Goal: Find specific page/section: Find specific page/section

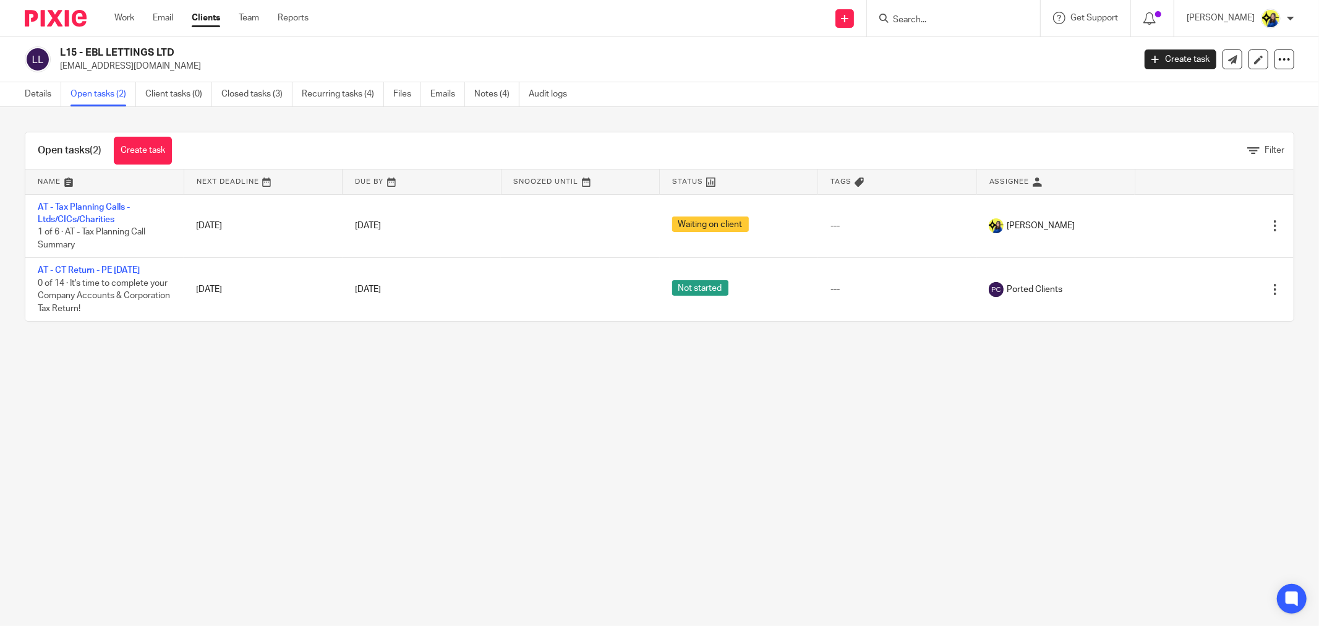
click at [948, 15] on input "Search" at bounding box center [947, 20] width 111 height 11
type input "zandile"
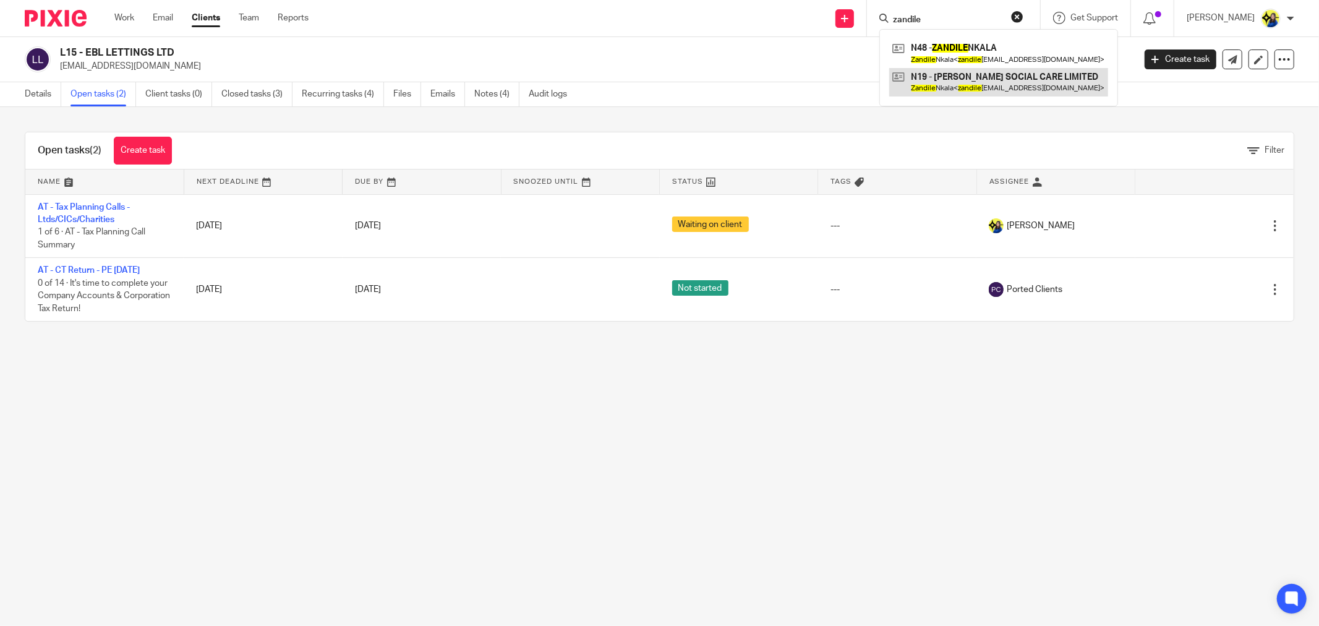
click at [990, 79] on link at bounding box center [998, 82] width 219 height 28
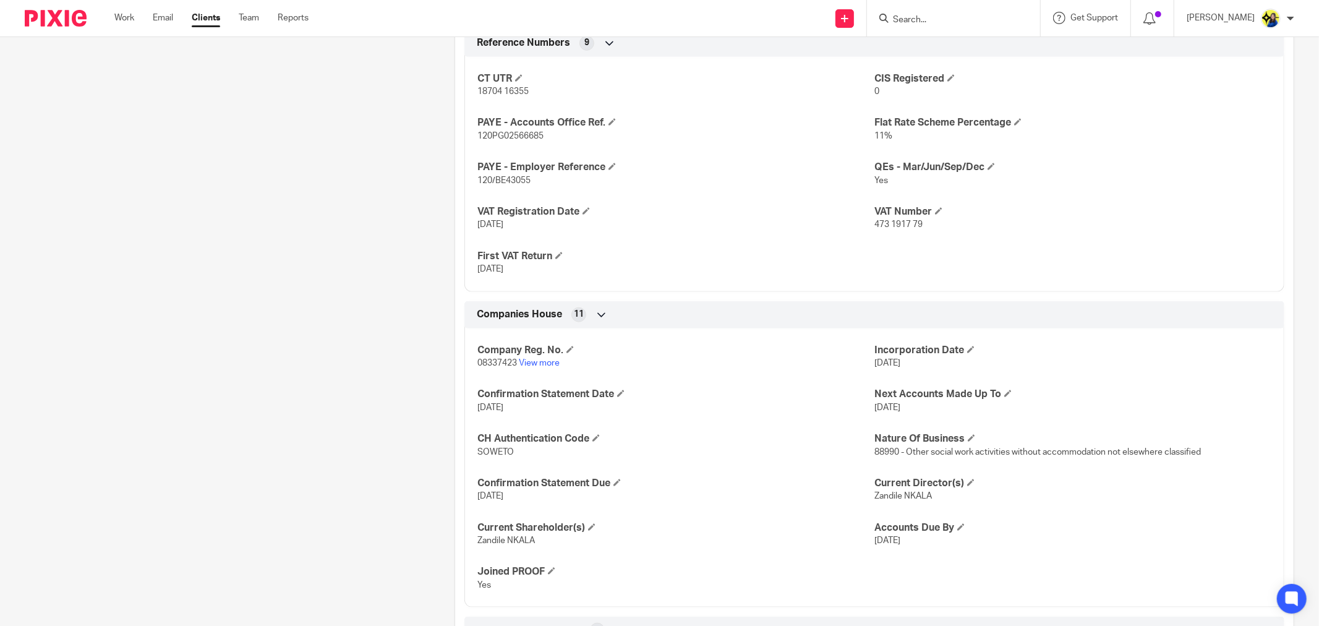
scroll to position [962, 0]
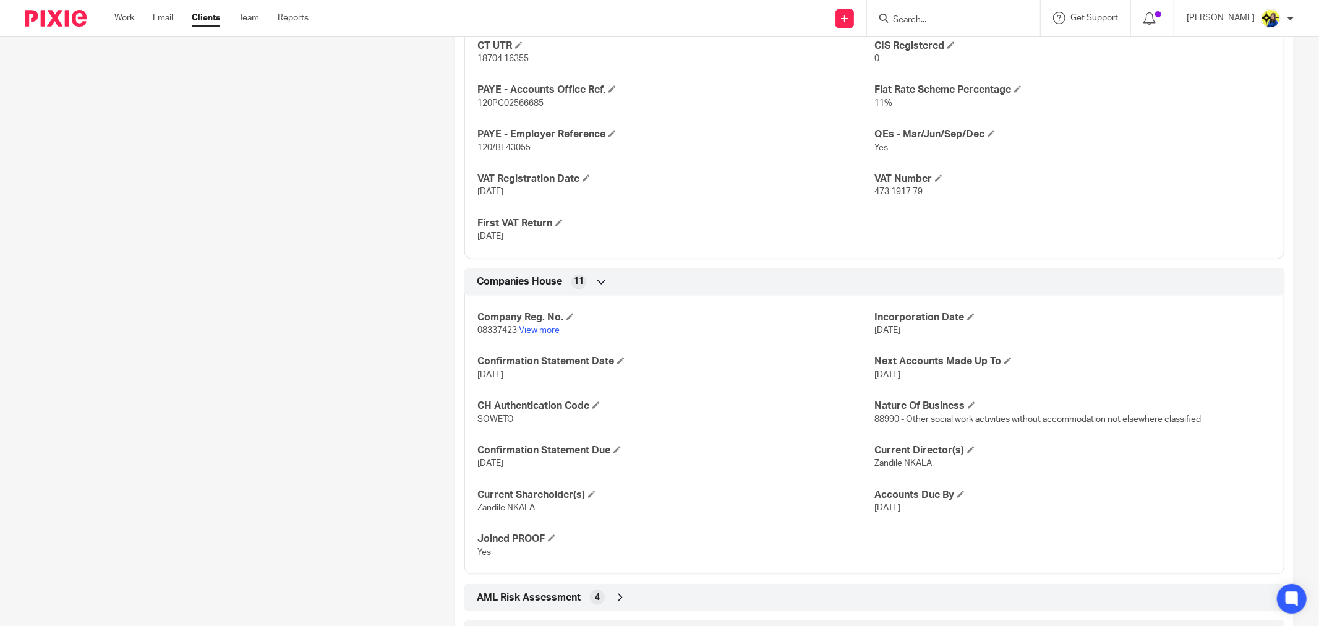
drag, startPoint x: 367, startPoint y: 448, endPoint x: 353, endPoint y: 446, distance: 14.3
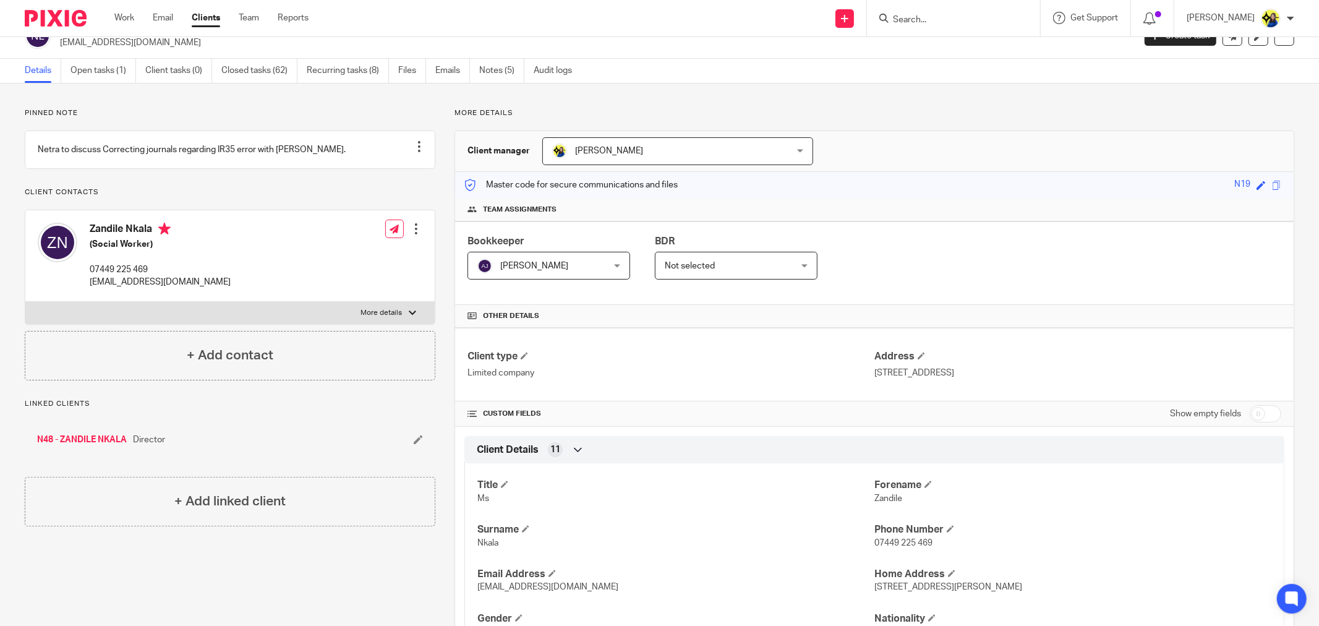
scroll to position [0, 0]
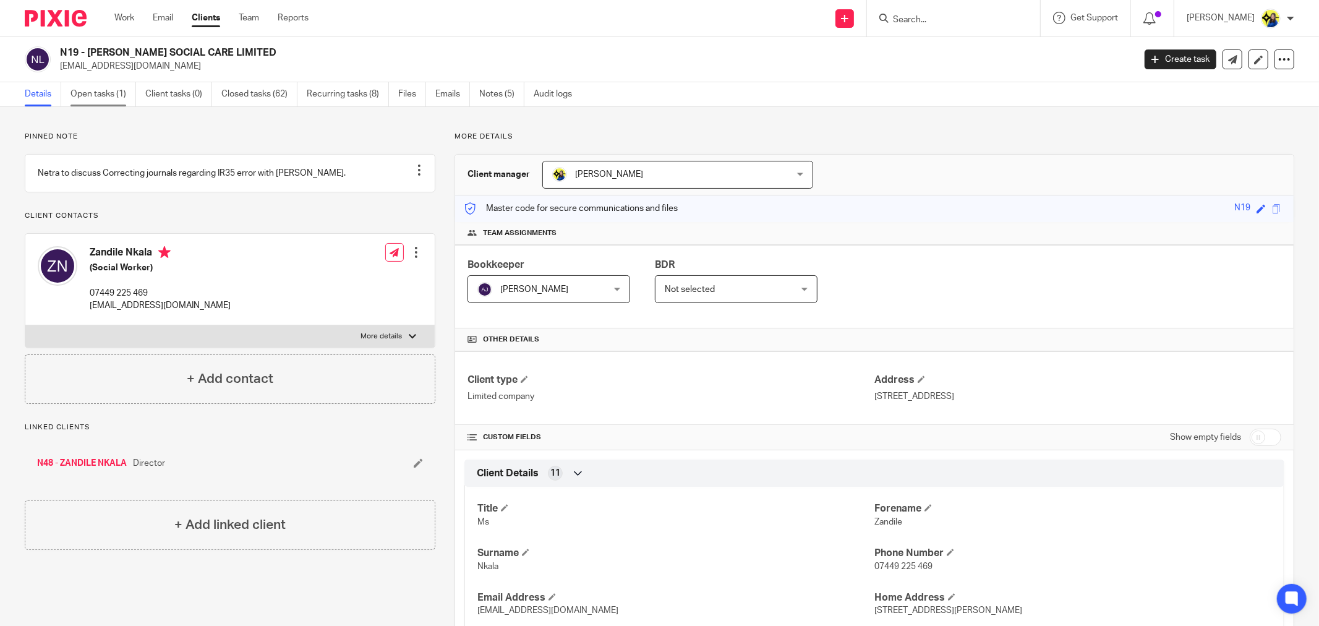
click at [109, 93] on link "Open tasks (1)" at bounding box center [104, 94] width 66 height 24
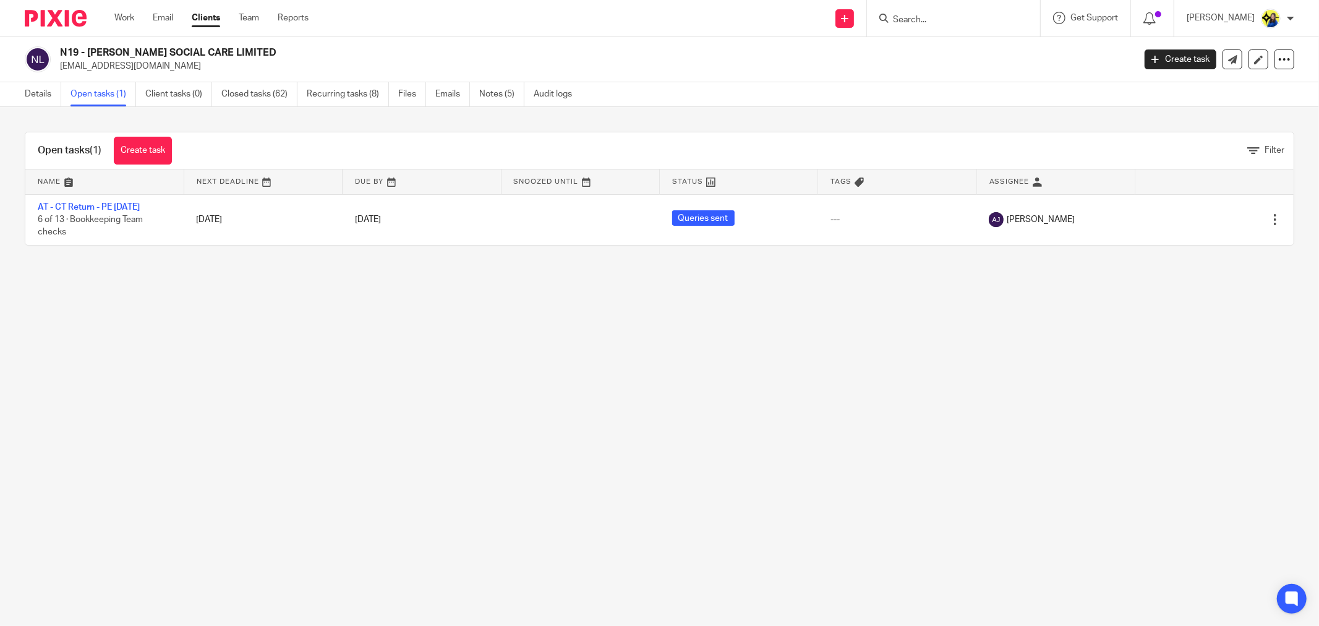
click at [1003, 22] on input "Search" at bounding box center [947, 20] width 111 height 11
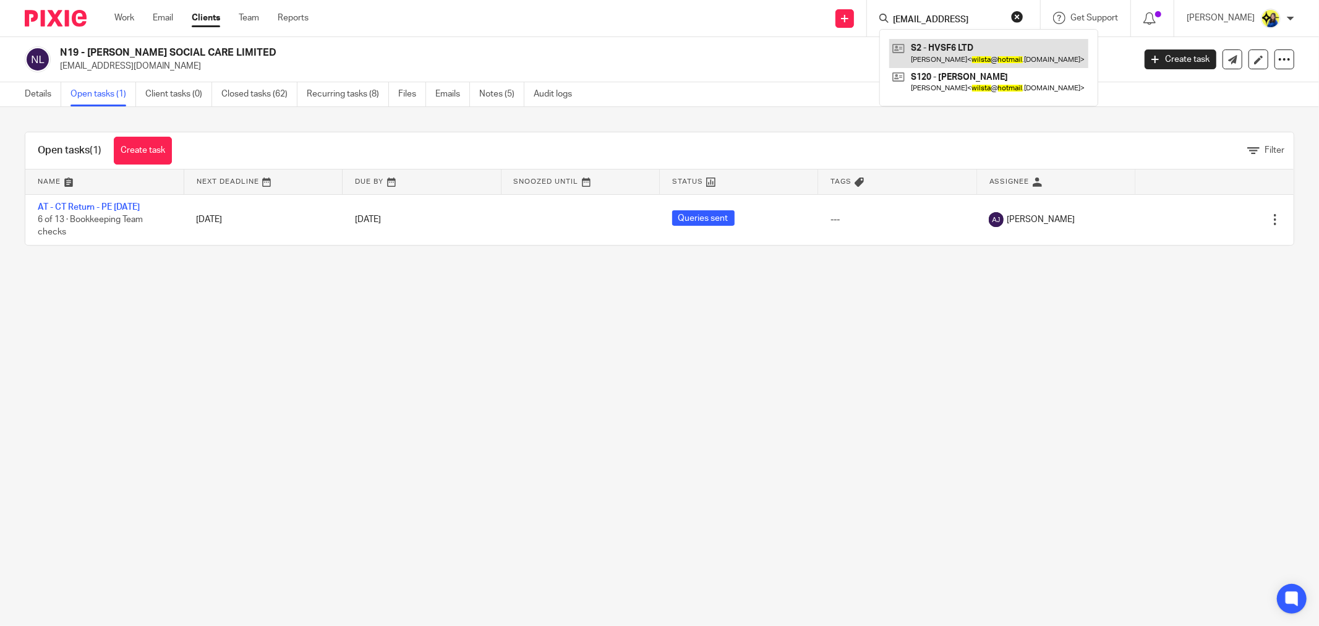
type input "wilsta@hotmail"
click at [1024, 47] on link at bounding box center [988, 53] width 199 height 28
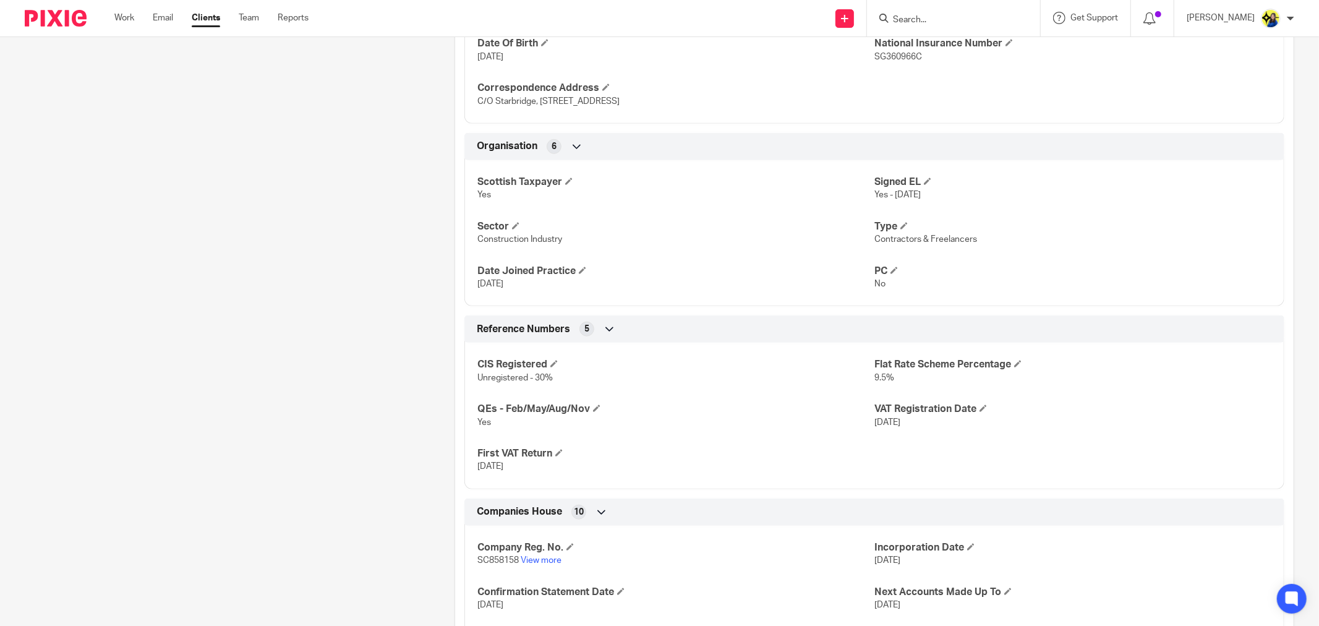
click at [332, 378] on div "Client contacts [PERSON_NAME] ([MEDICAL_DATA] Electrical Technician) 07842 272 …" at bounding box center [221, 126] width 430 height 1363
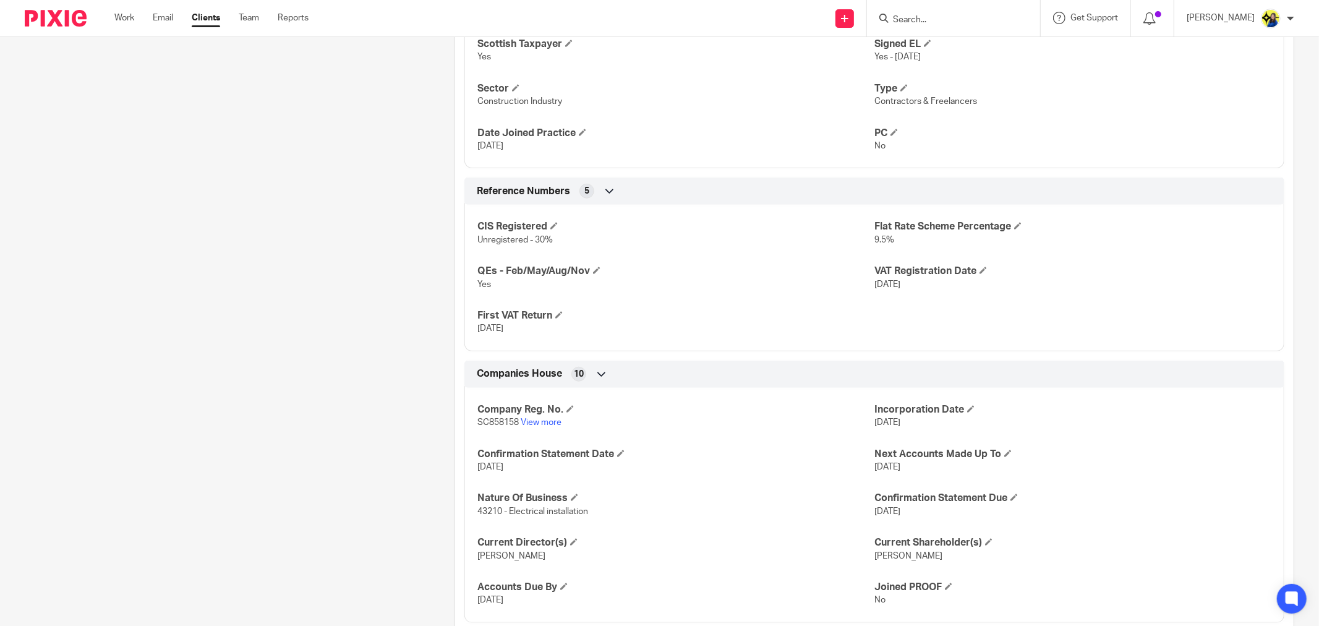
scroll to position [894, 0]
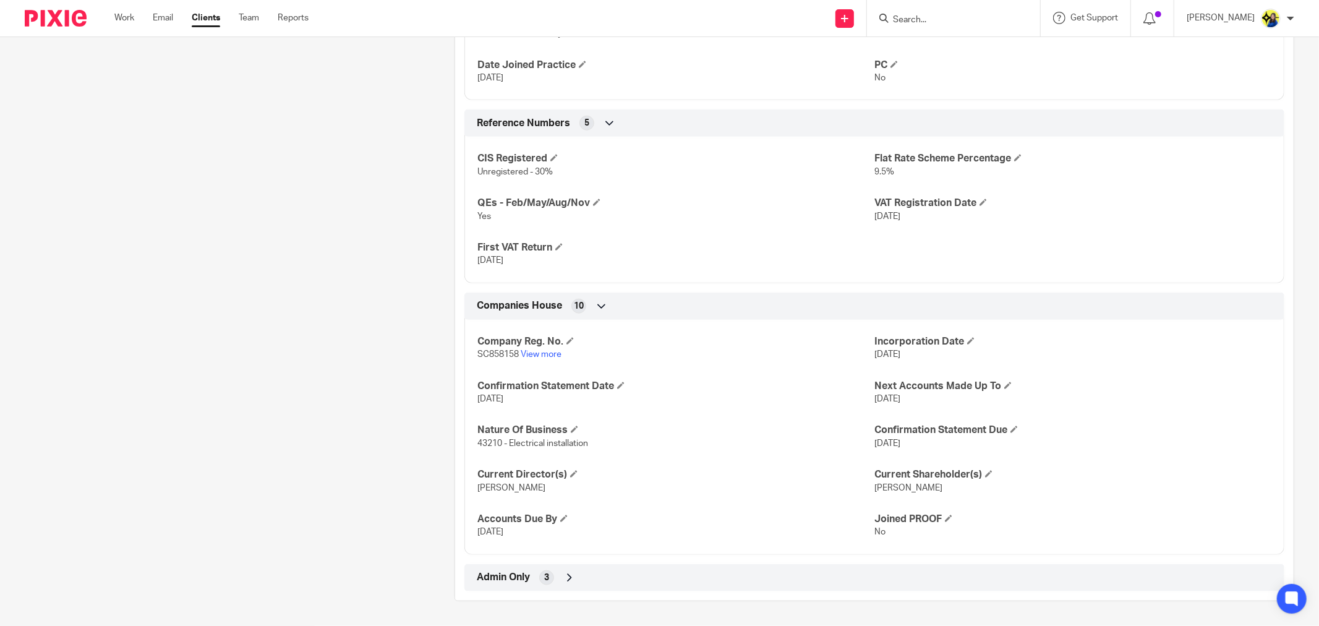
click at [505, 585] on div "Admin Only 3" at bounding box center [875, 577] width 802 height 21
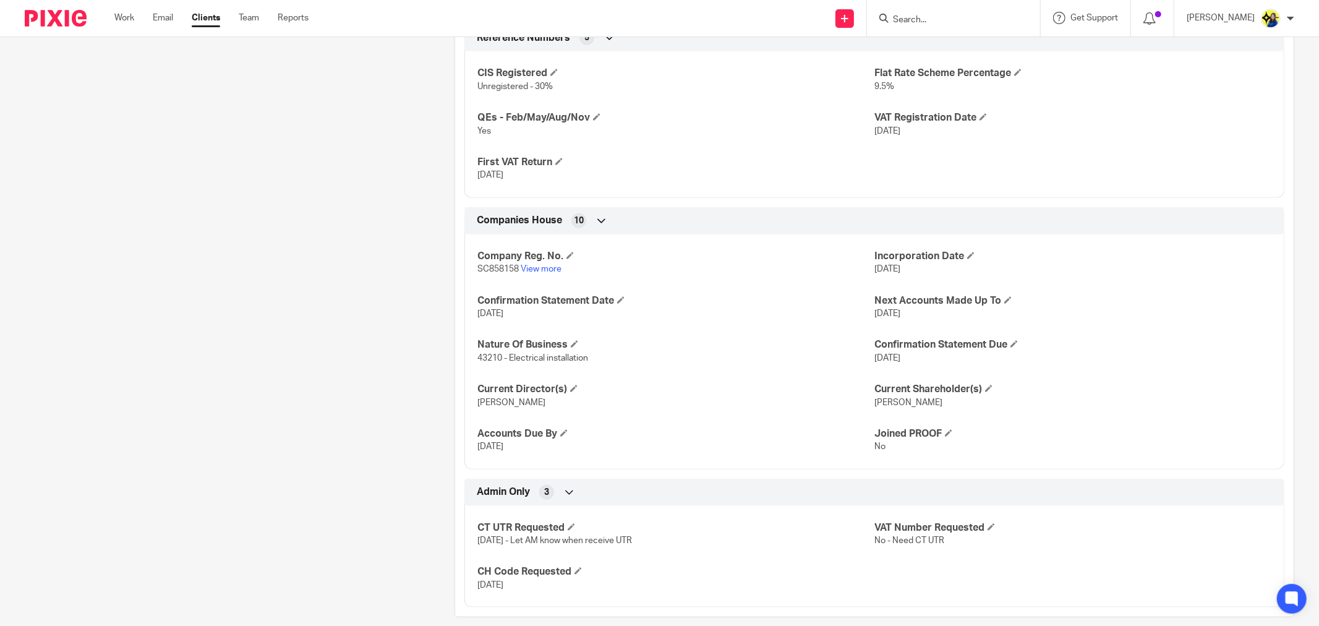
scroll to position [996, 0]
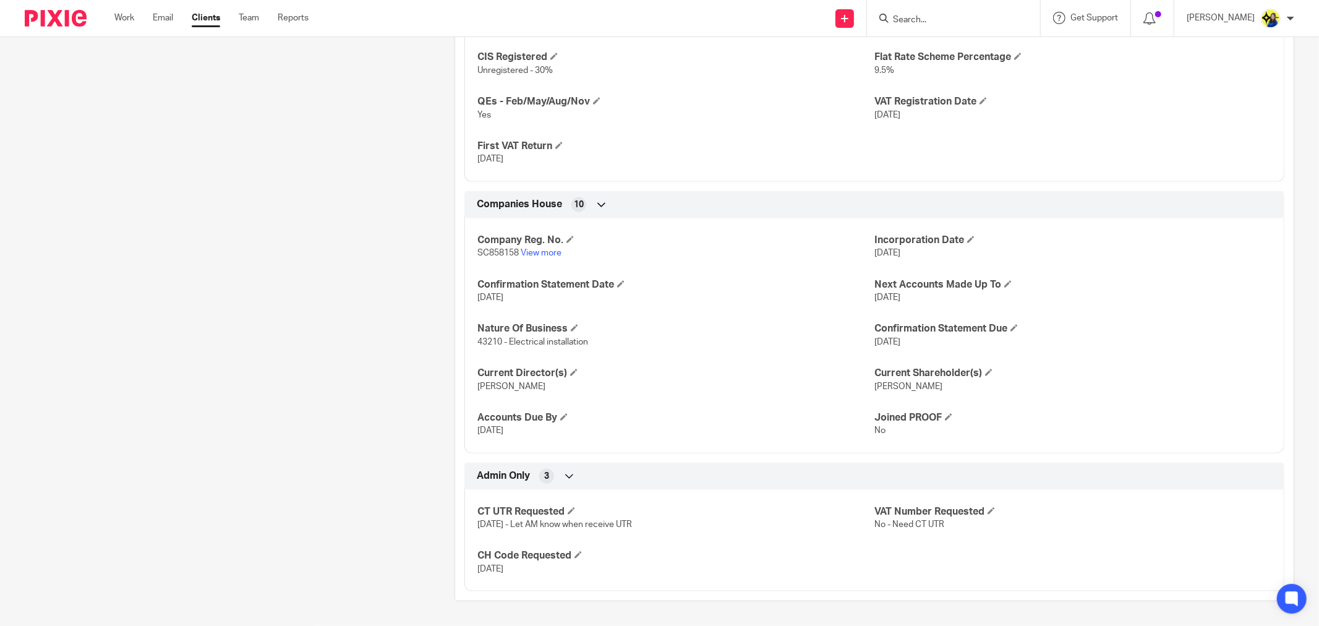
click at [964, 20] on input "Search" at bounding box center [947, 20] width 111 height 11
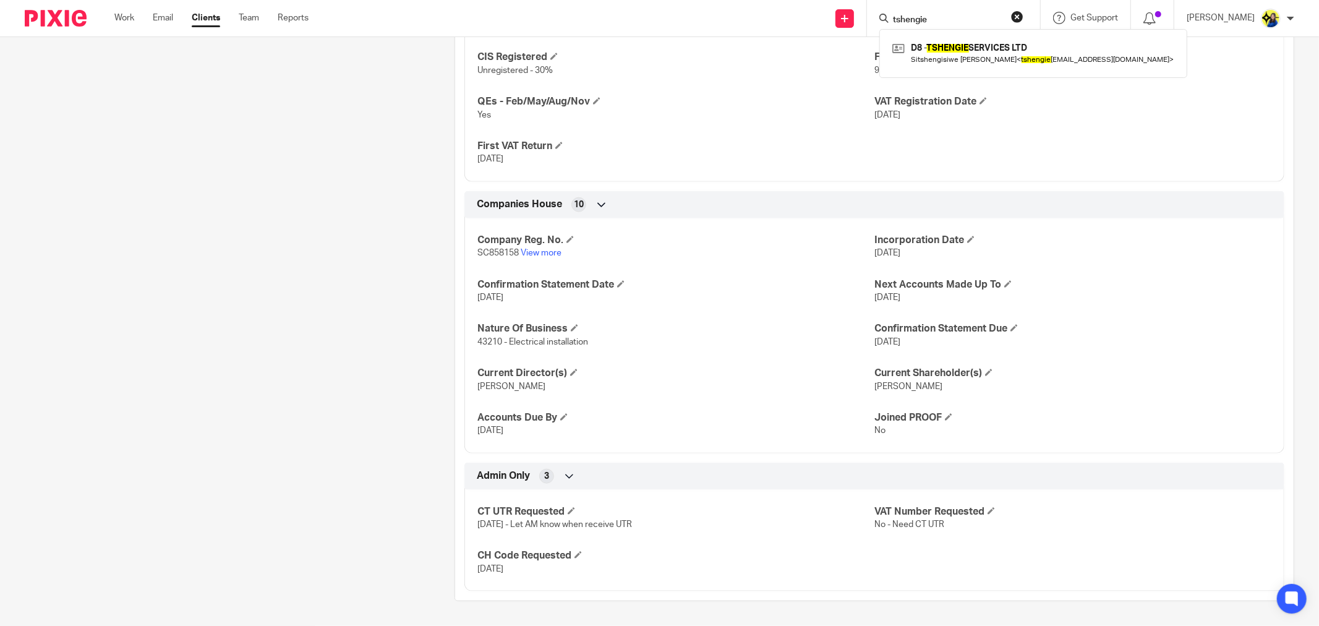
drag, startPoint x: 986, startPoint y: 28, endPoint x: 985, endPoint y: 16, distance: 11.8
click at [986, 28] on div "tshengie D8 - TSHENGIE SERVICES LTD Sitshengisiwe Dube < tshengie 19@yahoo.co.u…" at bounding box center [953, 18] width 173 height 36
click at [985, 16] on input "tshengie" at bounding box center [947, 20] width 111 height 11
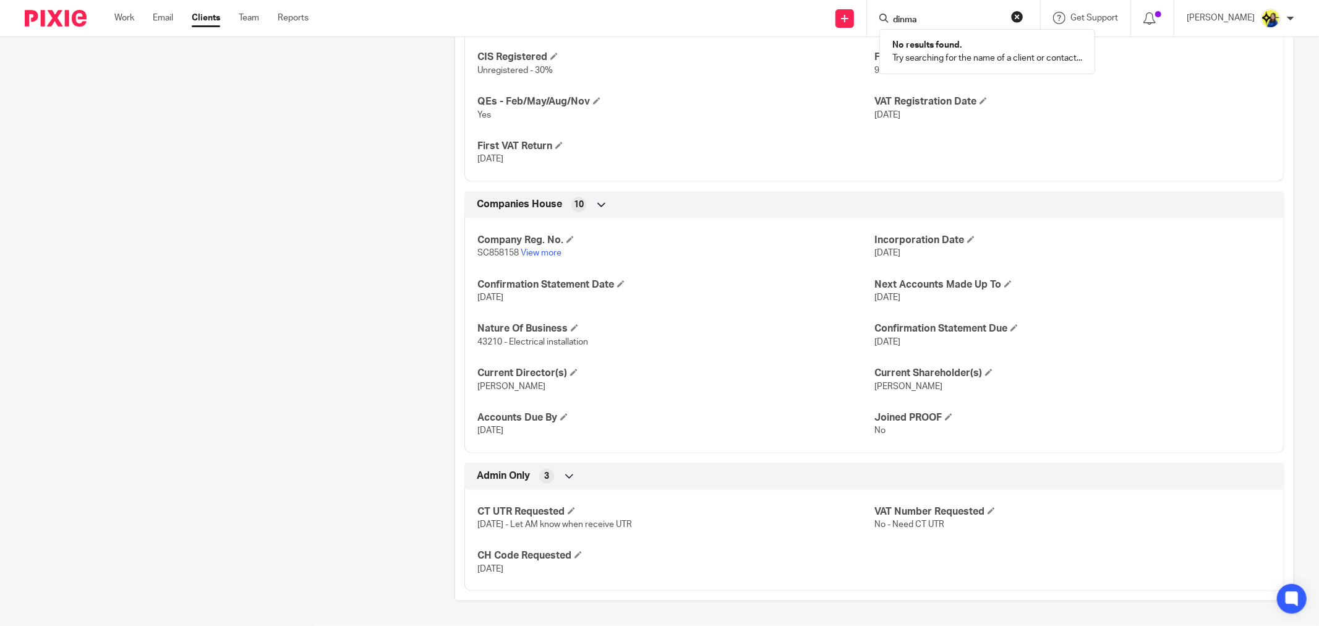
type input "dinma"
click at [986, 17] on input "dinma" at bounding box center [947, 20] width 111 height 11
drag, startPoint x: 976, startPoint y: 20, endPoint x: 868, endPoint y: 19, distance: 107.6
click at [868, 19] on div "Send new email Create task Add client Request signature dinma No results found.…" at bounding box center [823, 18] width 992 height 36
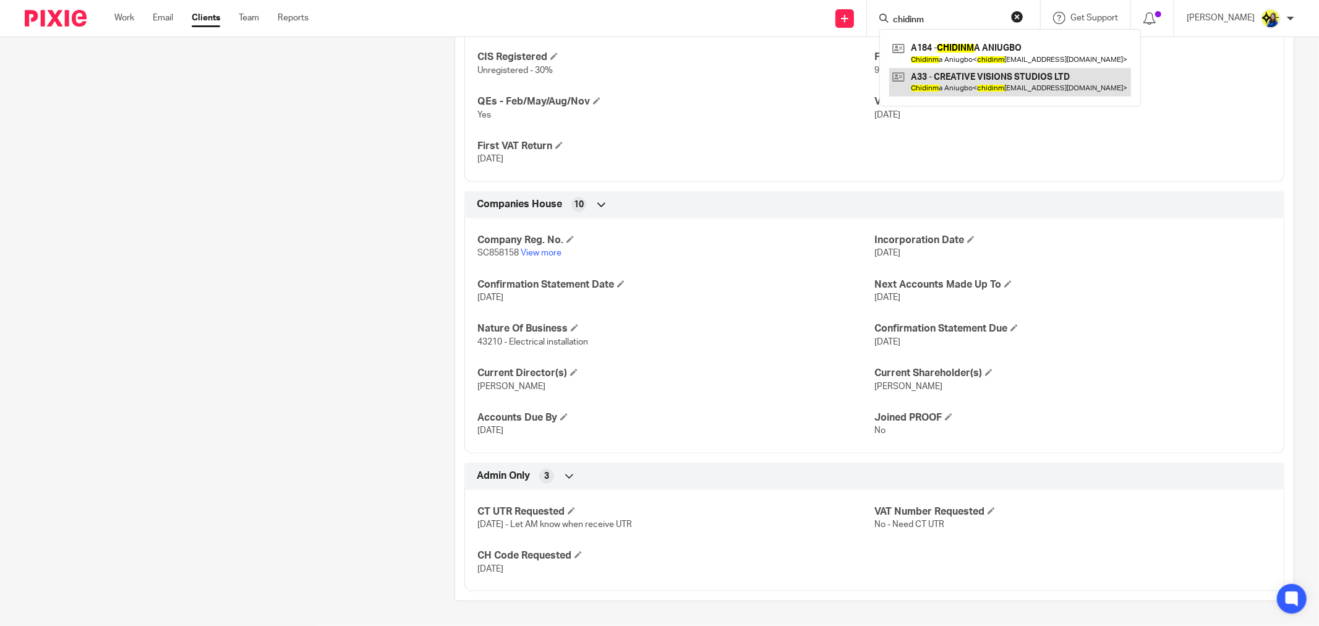
type input "chidinm"
click at [991, 82] on link at bounding box center [1010, 82] width 242 height 28
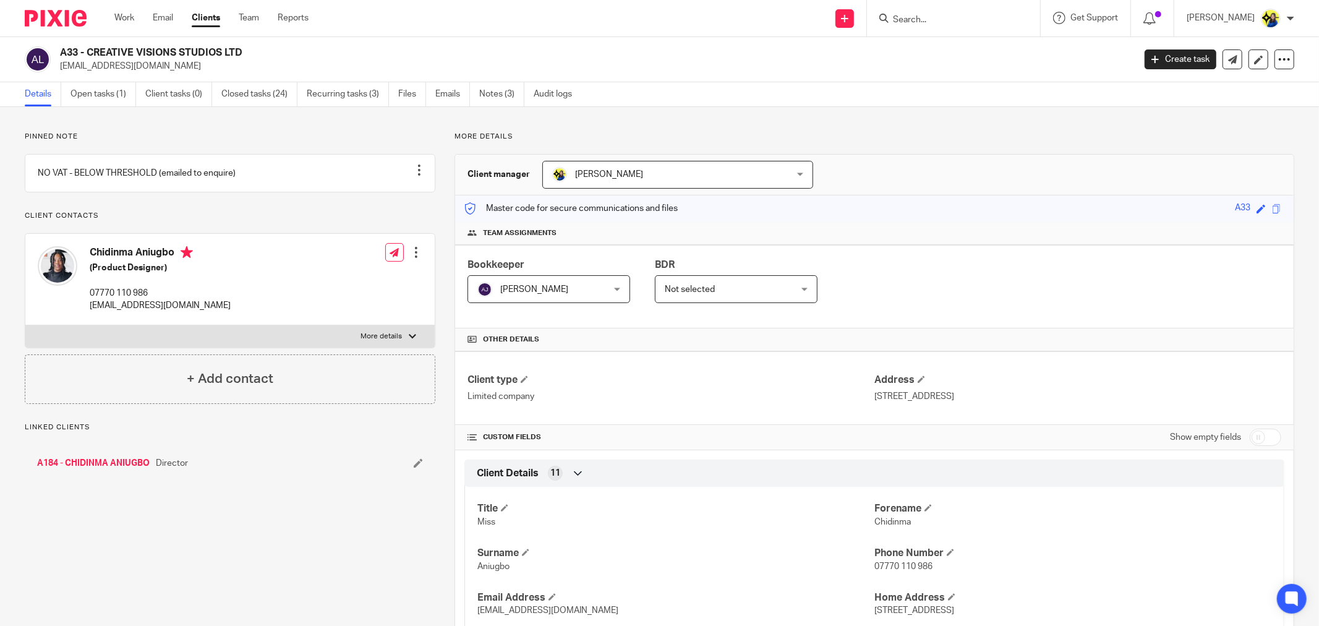
click at [125, 134] on p "Pinned note" at bounding box center [230, 137] width 411 height 10
click at [114, 92] on link "Open tasks (1)" at bounding box center [104, 94] width 66 height 24
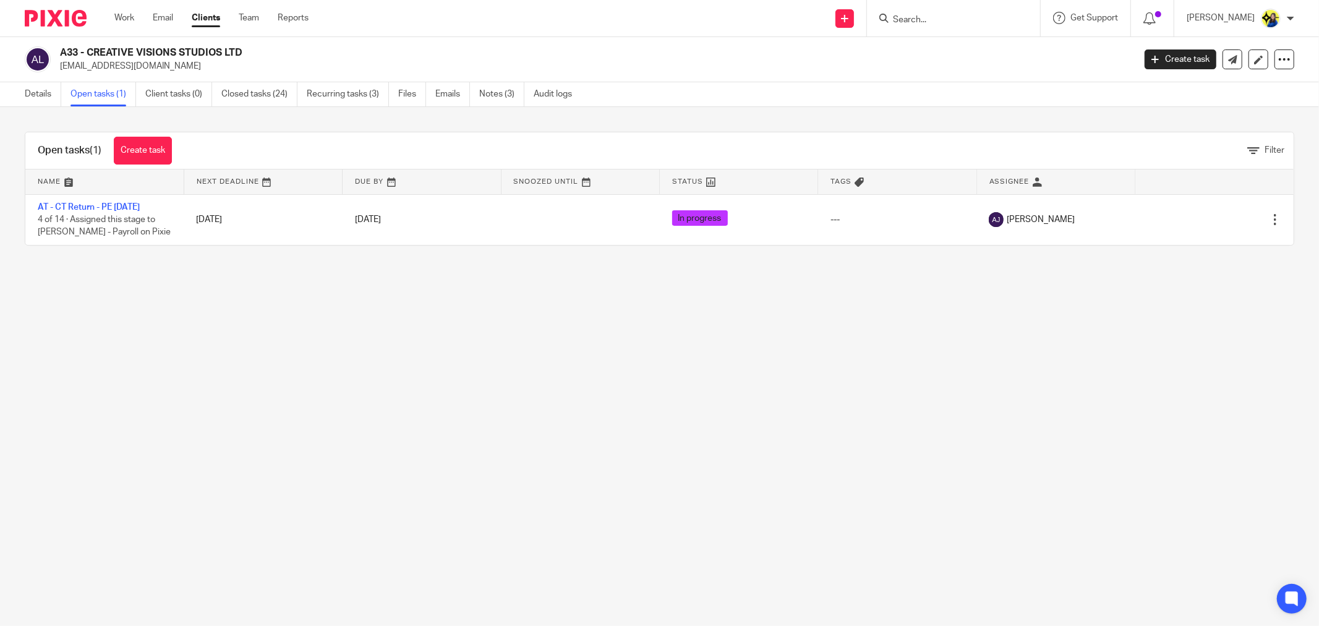
click at [716, 455] on main "A33 - CREATIVE VISIONS STUDIOS LTD [EMAIL_ADDRESS][DOMAIN_NAME] Create task Upd…" at bounding box center [659, 313] width 1319 height 626
click at [48, 90] on link "Details" at bounding box center [43, 94] width 36 height 24
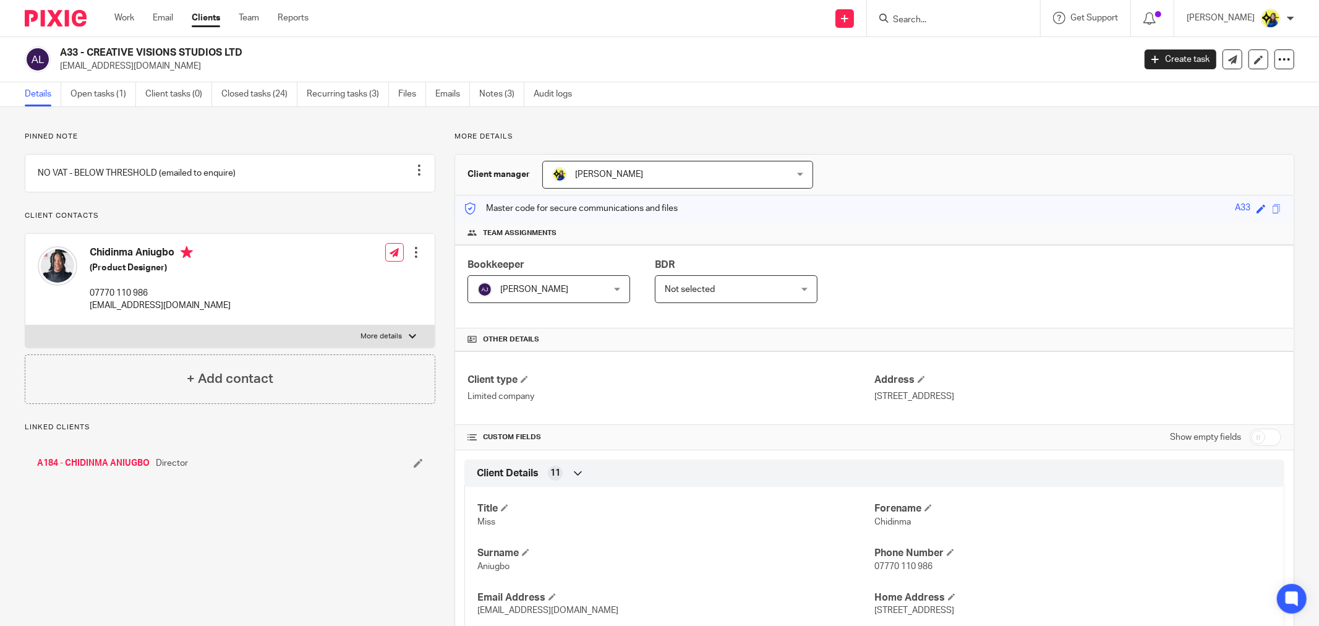
scroll to position [756, 0]
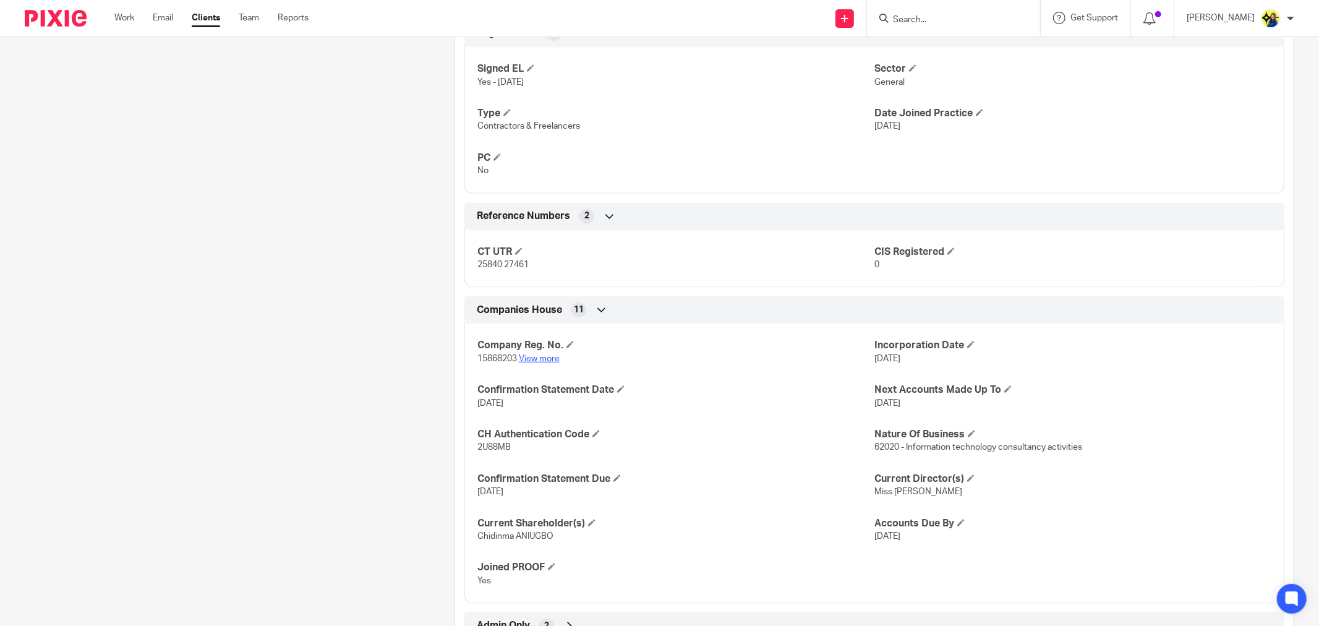
click at [528, 361] on link "View more" at bounding box center [539, 358] width 41 height 9
click at [965, 23] on input "Search" at bounding box center [947, 20] width 111 height 11
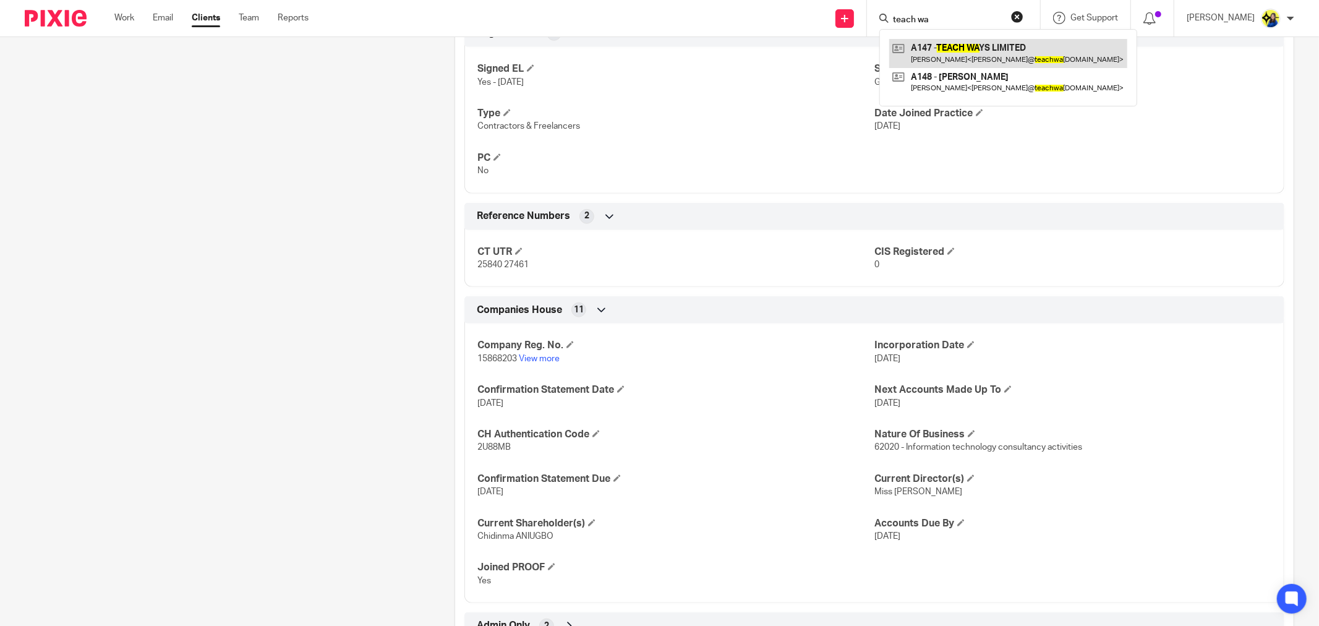
type input "teach wa"
click at [1011, 50] on link at bounding box center [1008, 53] width 238 height 28
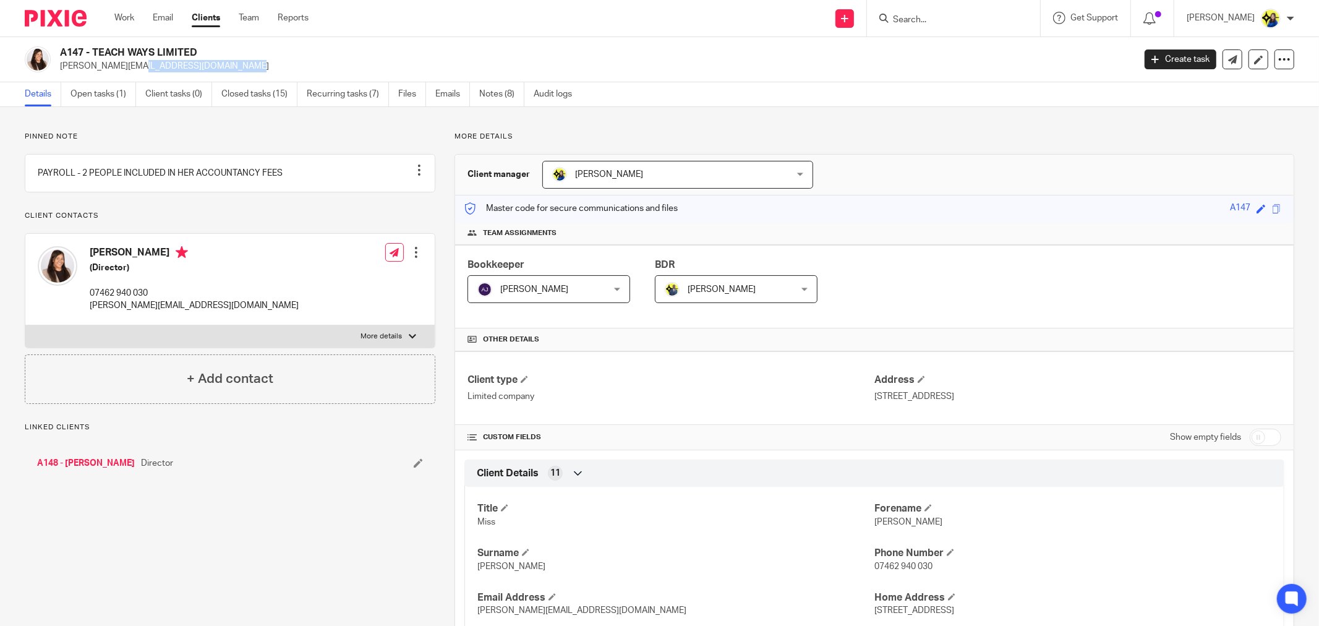
click at [57, 73] on div "A147 - TEACH WAYS LIMITED [PERSON_NAME][EMAIL_ADDRESS][DOMAIN_NAME] Create task…" at bounding box center [659, 59] width 1319 height 45
click at [942, 15] on input "Search" at bounding box center [947, 20] width 111 height 11
click at [945, 17] on input "Search" at bounding box center [947, 20] width 111 height 11
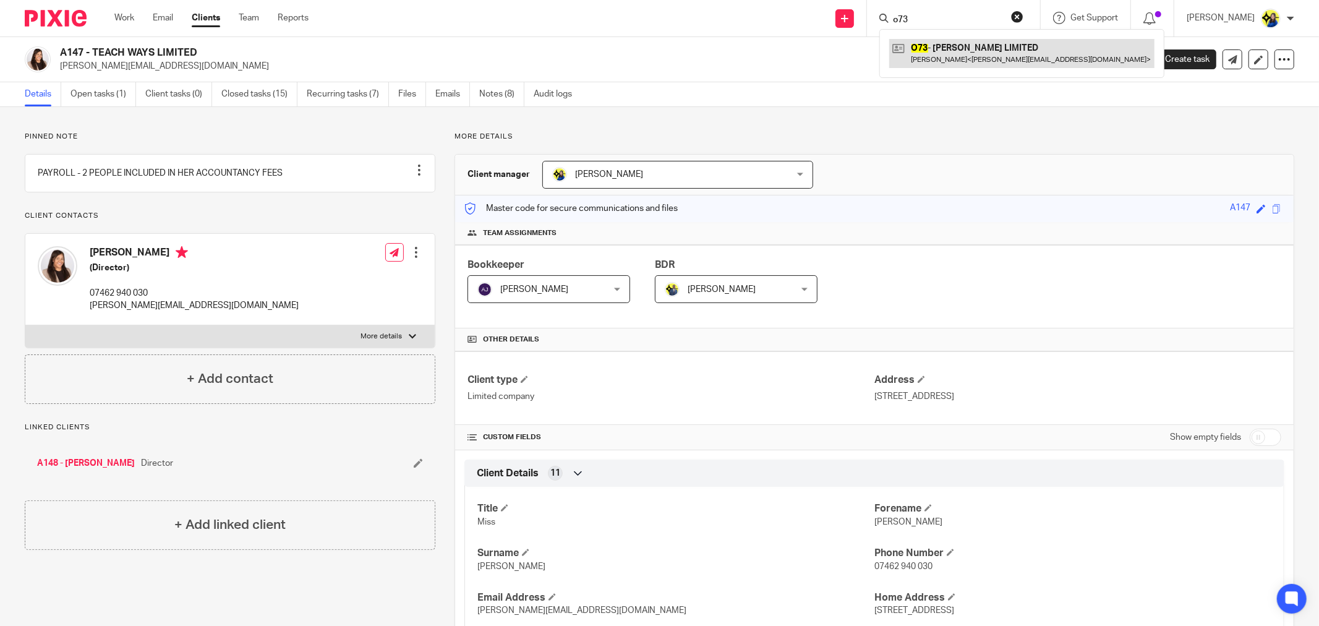
type input "o73"
click at [1003, 51] on link at bounding box center [1021, 53] width 265 height 28
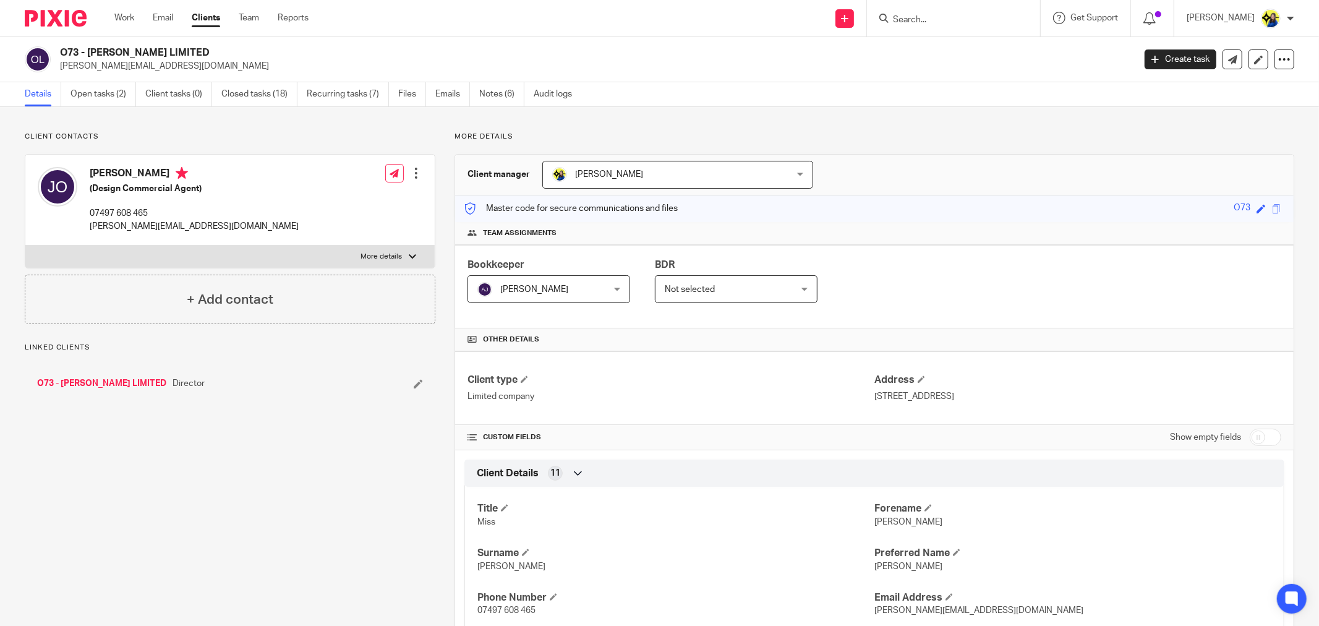
click at [306, 54] on div "O73 - [PERSON_NAME] LIMITED [PERSON_NAME][EMAIL_ADDRESS][DOMAIN_NAME]" at bounding box center [576, 59] width 1102 height 26
drag, startPoint x: 198, startPoint y: 535, endPoint x: 539, endPoint y: 622, distance: 351.8
